Goal: Information Seeking & Learning: Find contact information

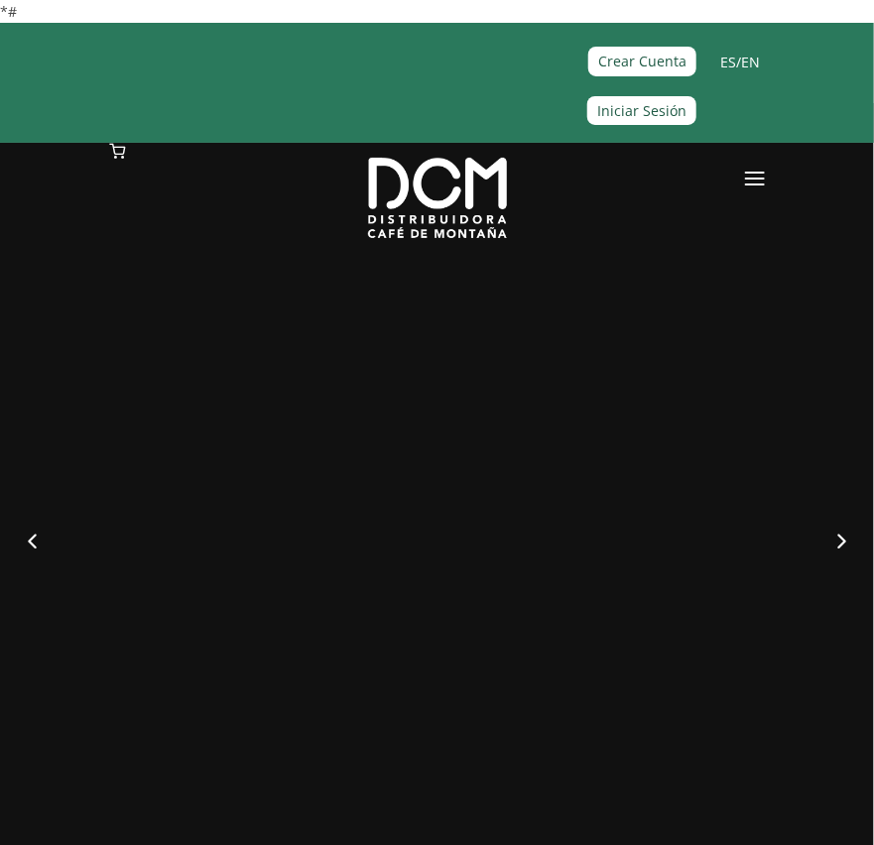
click at [687, 329] on div "MÁS DE 60 AÑOS DE EXPERIENCIA EN EL MERCADO Poseemos marcas líderes bajo nuestr…" at bounding box center [437, 525] width 714 height 407
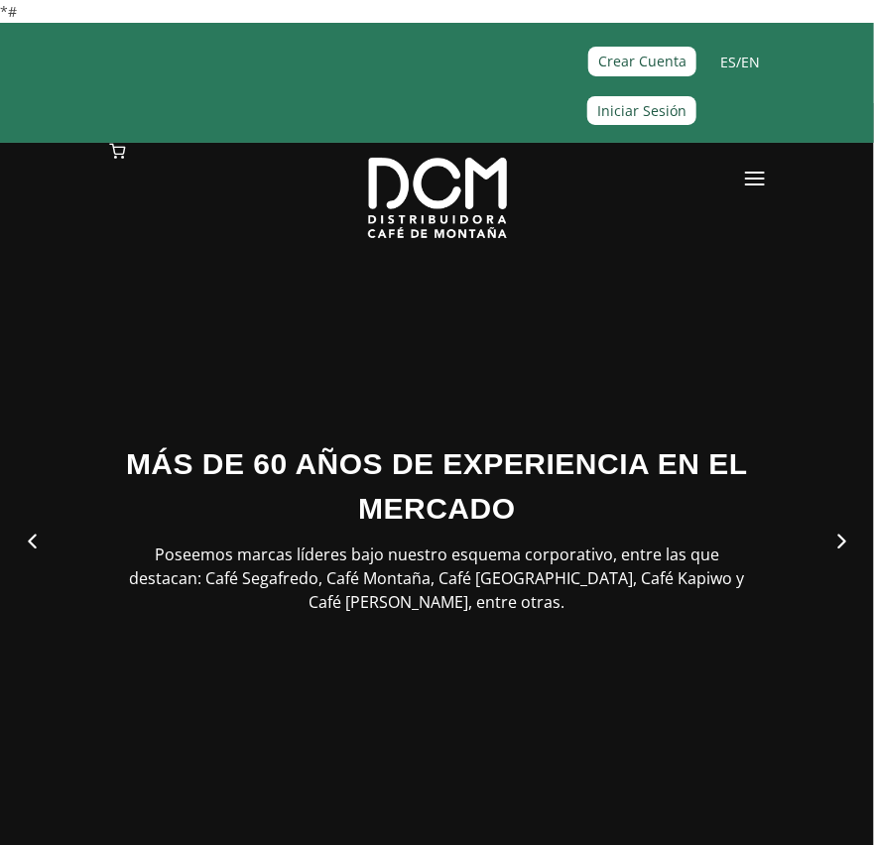
click at [745, 169] on link at bounding box center [755, 182] width 20 height 79
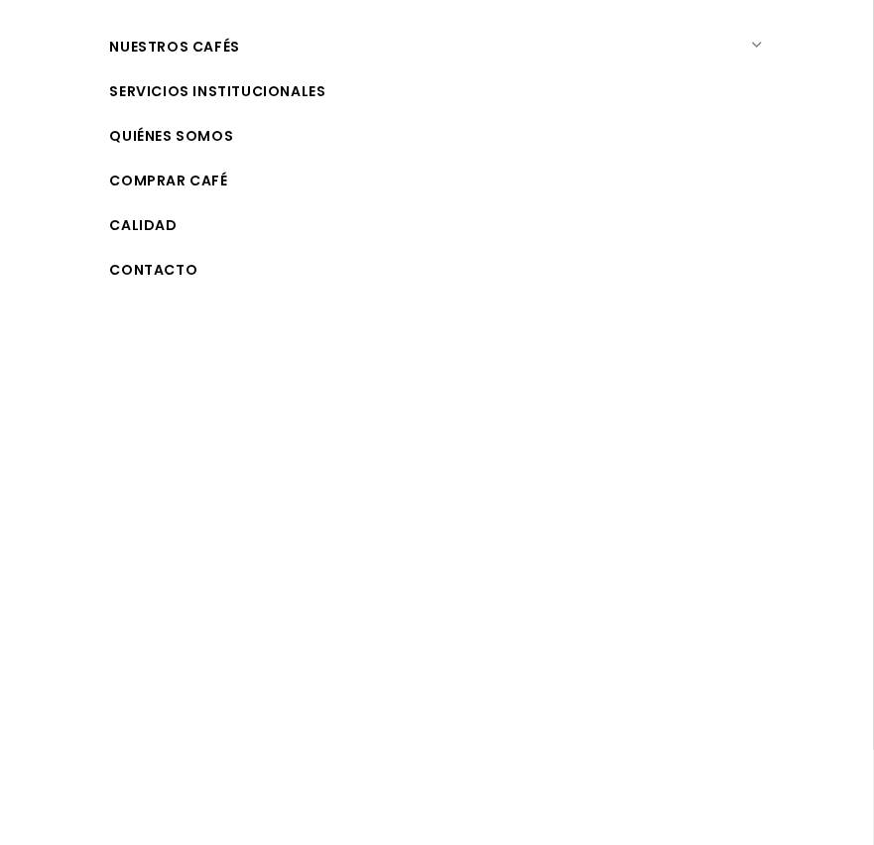
scroll to position [198, 0]
click at [164, 262] on link "Contacto" at bounding box center [444, 269] width 669 height 45
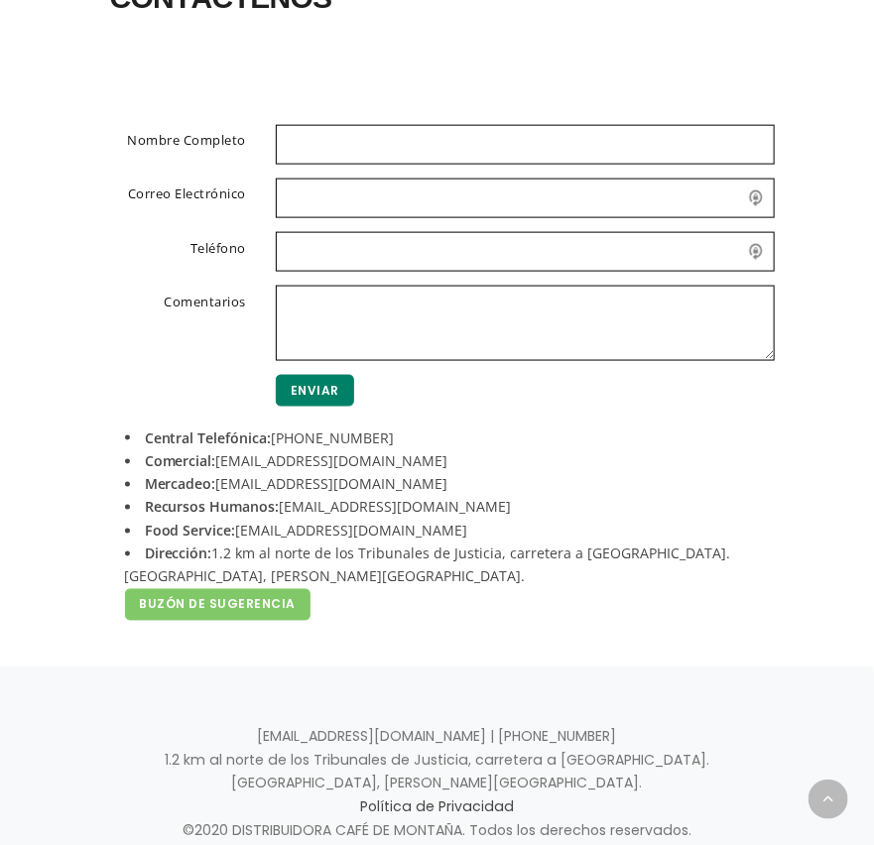
scroll to position [646, 0]
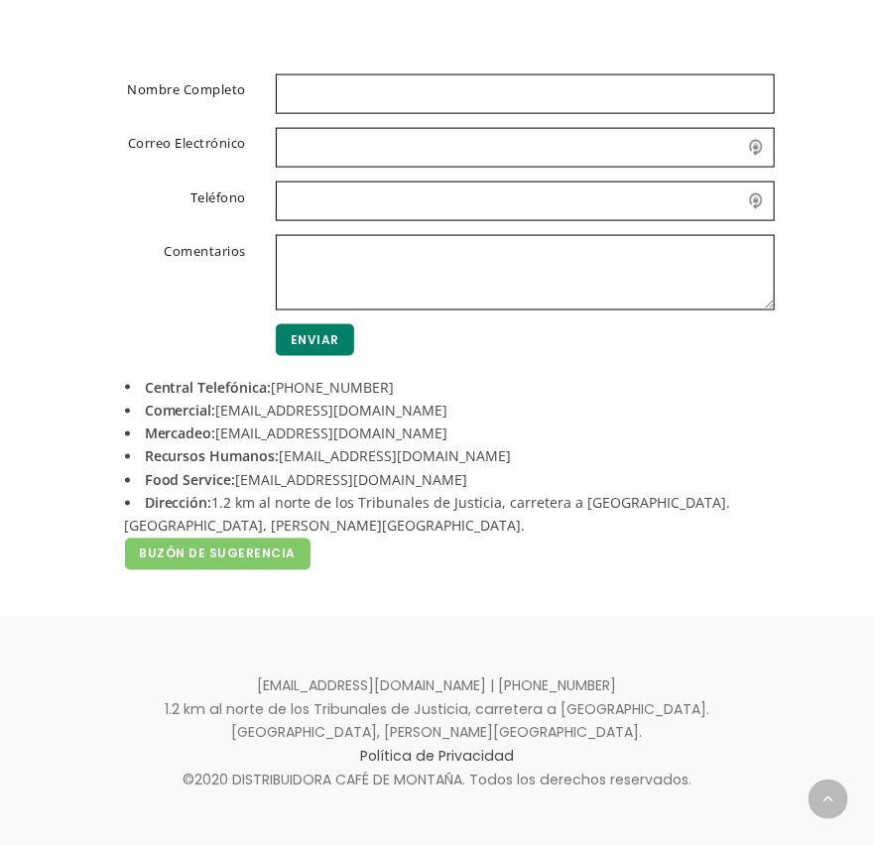
drag, startPoint x: 355, startPoint y: 432, endPoint x: 378, endPoint y: 429, distance: 23.0
click at [378, 429] on li "Mercadeo: mercadeo@dcm.cr" at bounding box center [437, 434] width 625 height 23
drag, startPoint x: 351, startPoint y: 410, endPoint x: 224, endPoint y: 408, distance: 127.0
click at [224, 408] on li "Comercial: acomercial@dcm.cr" at bounding box center [437, 411] width 625 height 23
drag, startPoint x: 224, startPoint y: 408, endPoint x: 404, endPoint y: 424, distance: 180.3
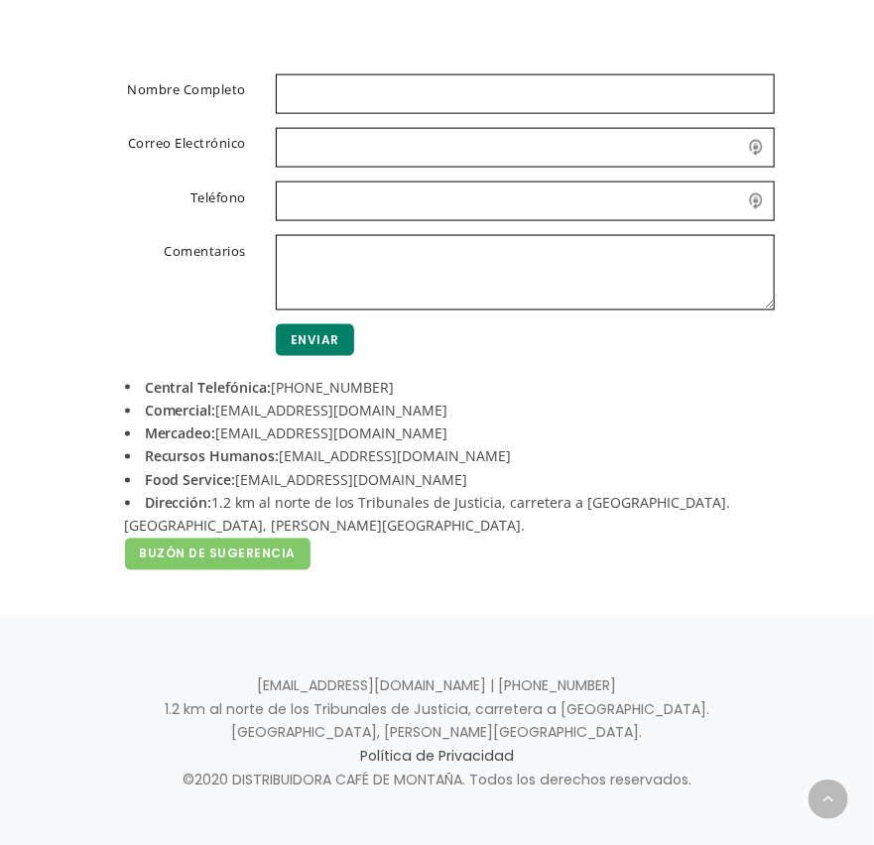
click at [405, 424] on li "Mercadeo: mercadeo@dcm.cr" at bounding box center [437, 434] width 625 height 23
drag, startPoint x: 358, startPoint y: 413, endPoint x: 221, endPoint y: 406, distance: 137.1
click at [221, 406] on li "Comercial: acomercial@dcm.cr" at bounding box center [437, 411] width 625 height 23
copy li "acomercial@dcm.cr"
click at [682, 413] on li "Comercial: acomercial@dcm.cr" at bounding box center [437, 411] width 625 height 23
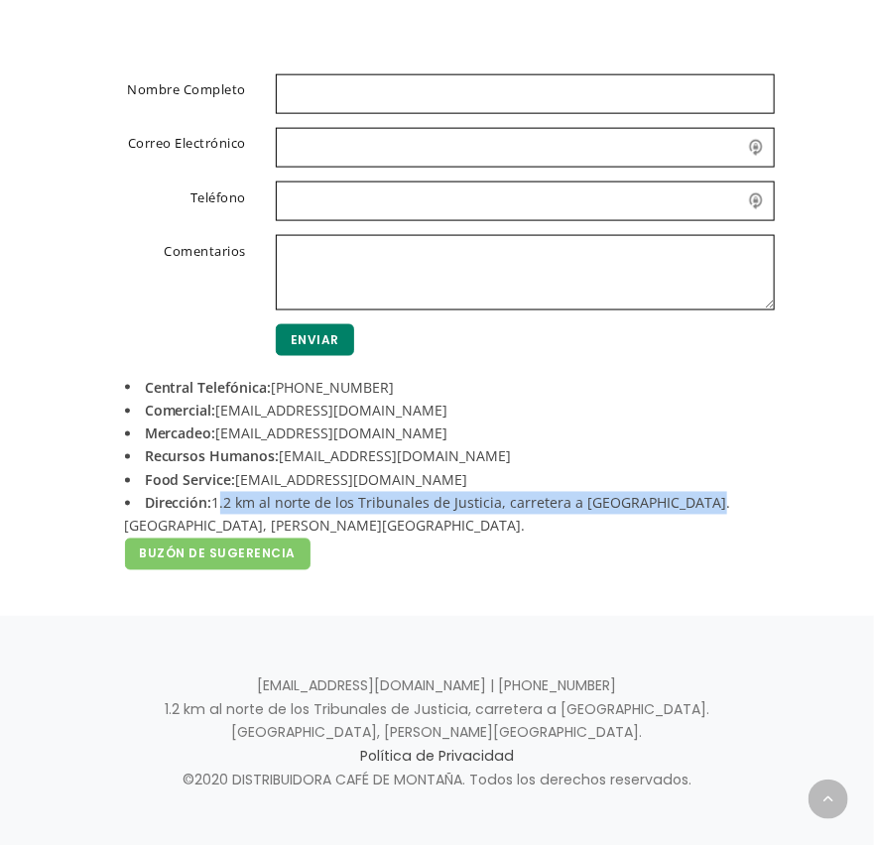
drag, startPoint x: 214, startPoint y: 504, endPoint x: 678, endPoint y: 509, distance: 463.3
click at [678, 509] on li "Dirección: 1.2 km al norte de los Tribunales de Justicia, carretera a Tuetal. A…" at bounding box center [437, 515] width 625 height 47
copy li "1.2 km al norte de los Tribunales de Justicia, carretera a Tuetal. Alajuela"
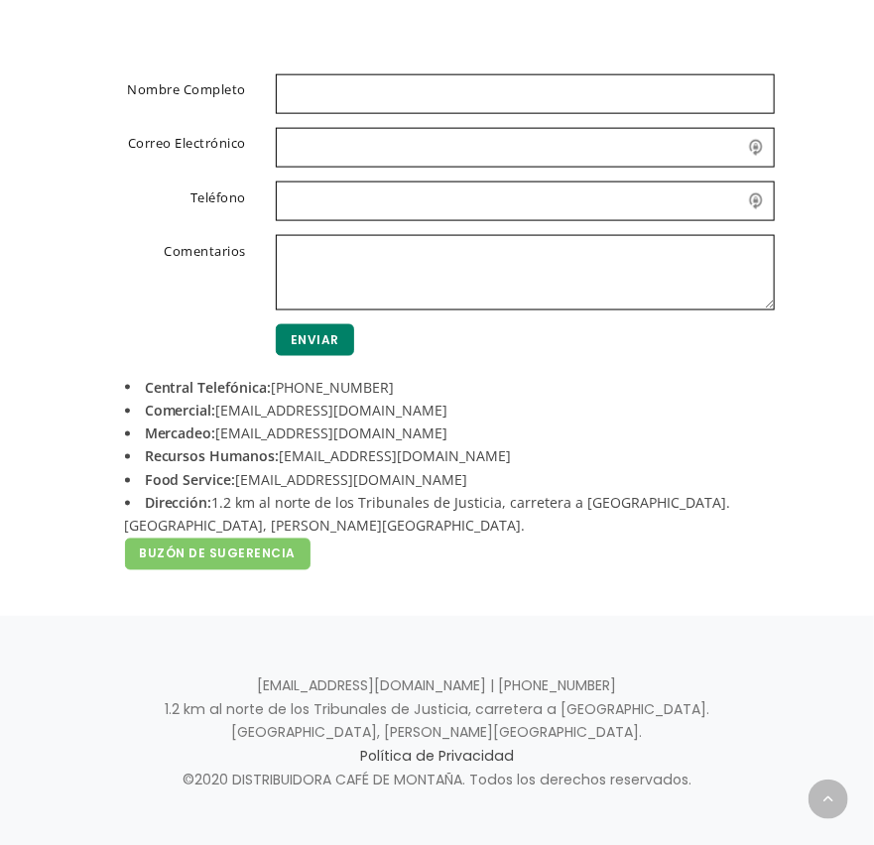
click at [455, 576] on div "Nombre Completo Correo Electrónico Teléfono Comentarios Enviar Central Telefóni…" at bounding box center [437, 340] width 685 height 532
drag, startPoint x: 275, startPoint y: 386, endPoint x: 387, endPoint y: 392, distance: 112.3
click at [387, 392] on li "Central Telefónica: +506 2442-0000" at bounding box center [437, 387] width 625 height 23
copy li "+506 2442-0000"
click at [564, 401] on li "Comercial: acomercial@dcm.cr" at bounding box center [437, 411] width 625 height 23
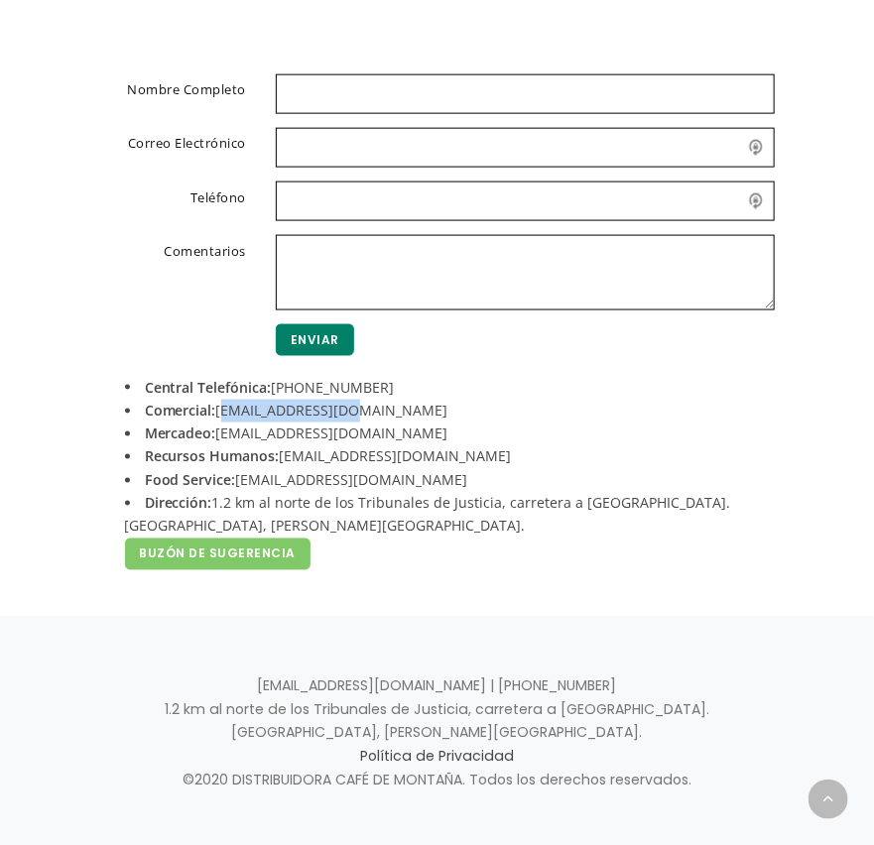
drag, startPoint x: 354, startPoint y: 408, endPoint x: 220, endPoint y: 410, distance: 133.9
click at [220, 410] on li "Comercial: acomercial@dcm.cr" at bounding box center [437, 411] width 625 height 23
copy li "acomercial@dcm.cr"
click at [77, 430] on section "Nombre Completo Correo Electrónico Teléfono Comentarios Enviar Central Telefóni…" at bounding box center [437, 330] width 874 height 571
drag, startPoint x: 369, startPoint y: 475, endPoint x: 234, endPoint y: 472, distance: 135.0
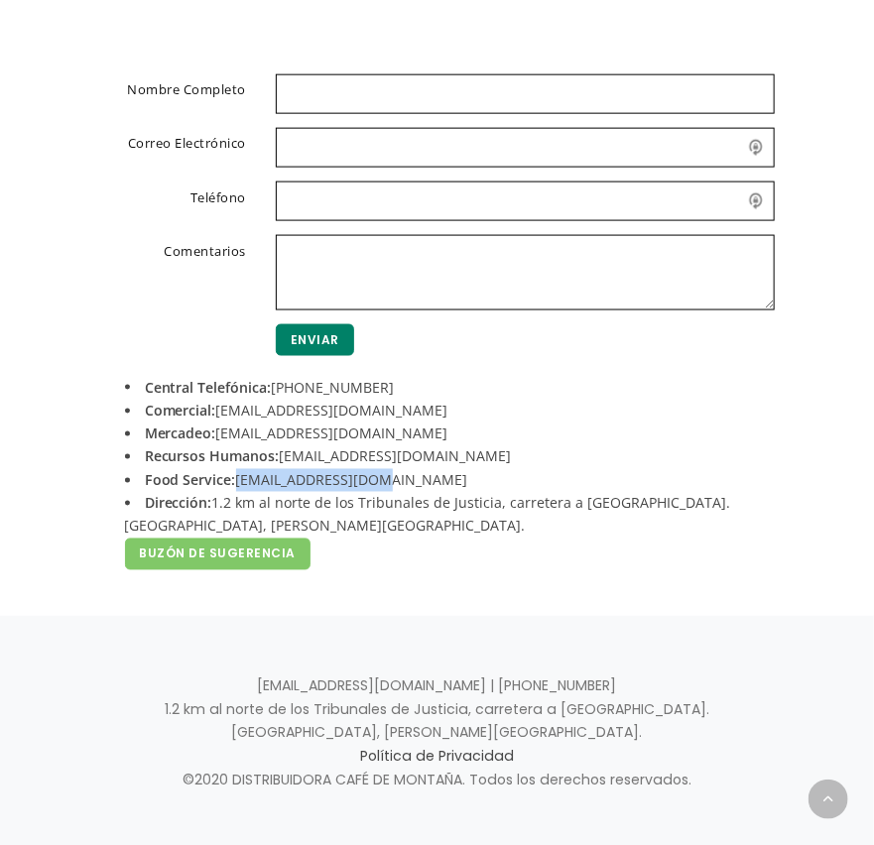
click at [234, 472] on li "Food Service: foodservice@dcm.cr" at bounding box center [437, 480] width 625 height 23
copy li "foodservice@dcm.cr"
click at [69, 524] on section "Nombre Completo Correo Electrónico Teléfono Comentarios Enviar Central Telefóni…" at bounding box center [437, 330] width 874 height 571
drag, startPoint x: 340, startPoint y: 432, endPoint x: 225, endPoint y: 427, distance: 115.2
click at [225, 427] on li "Mercadeo: mercadeo@dcm.cr" at bounding box center [437, 434] width 625 height 23
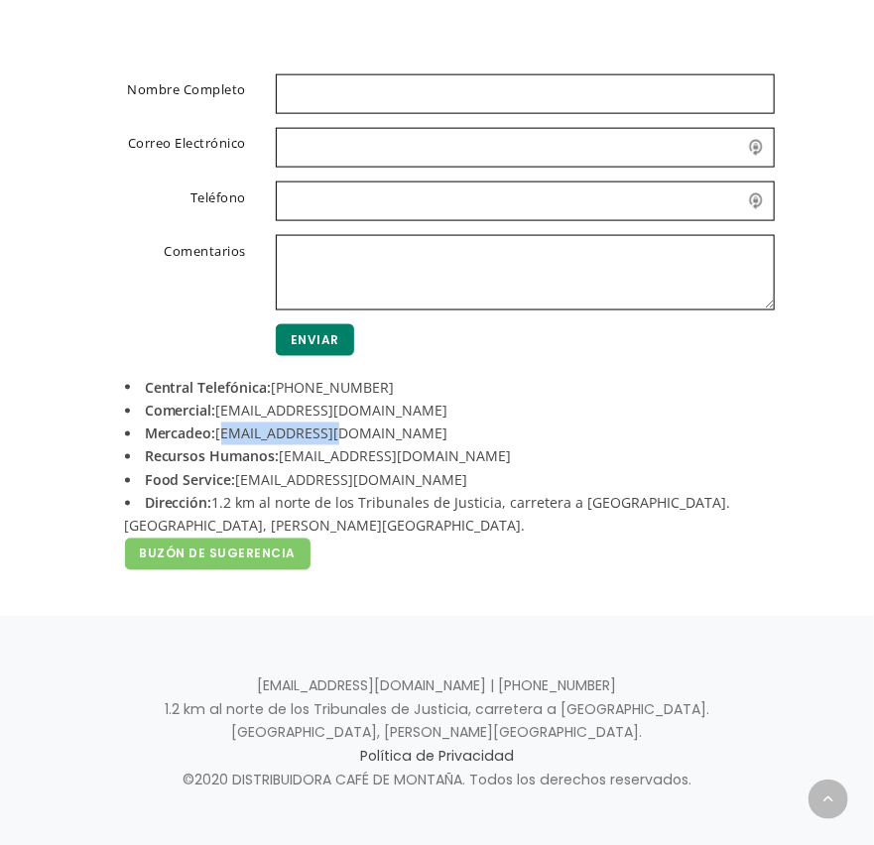
copy li "mercadeo@dcm.cr"
